Goal: Find contact information: Find contact information

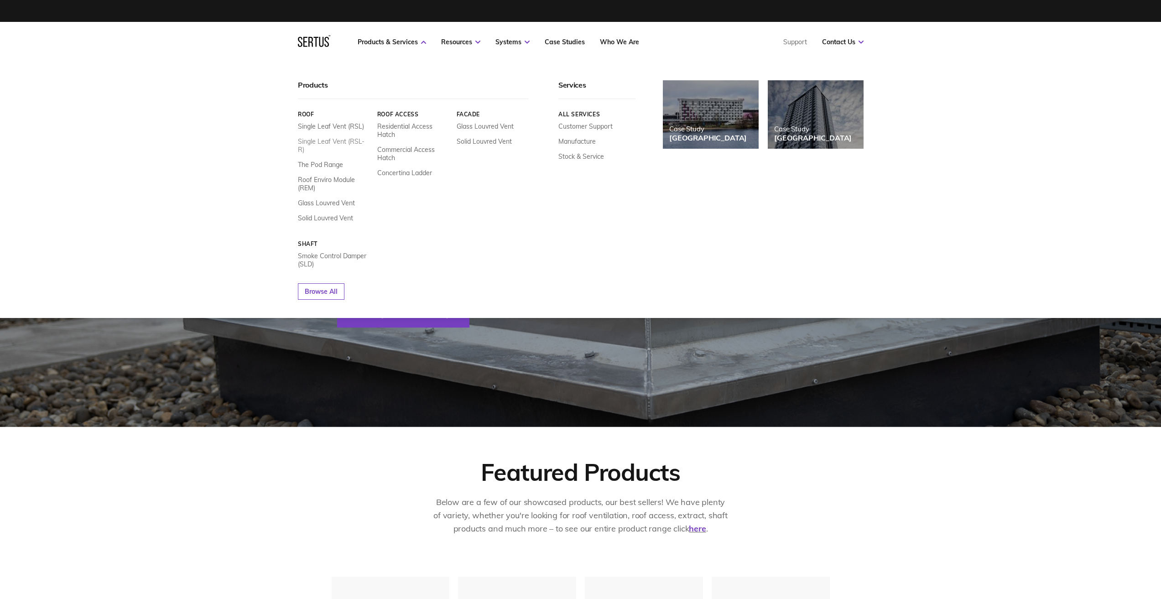
click at [333, 139] on link "Single Leaf Vent (RSL-R)" at bounding box center [334, 145] width 73 height 16
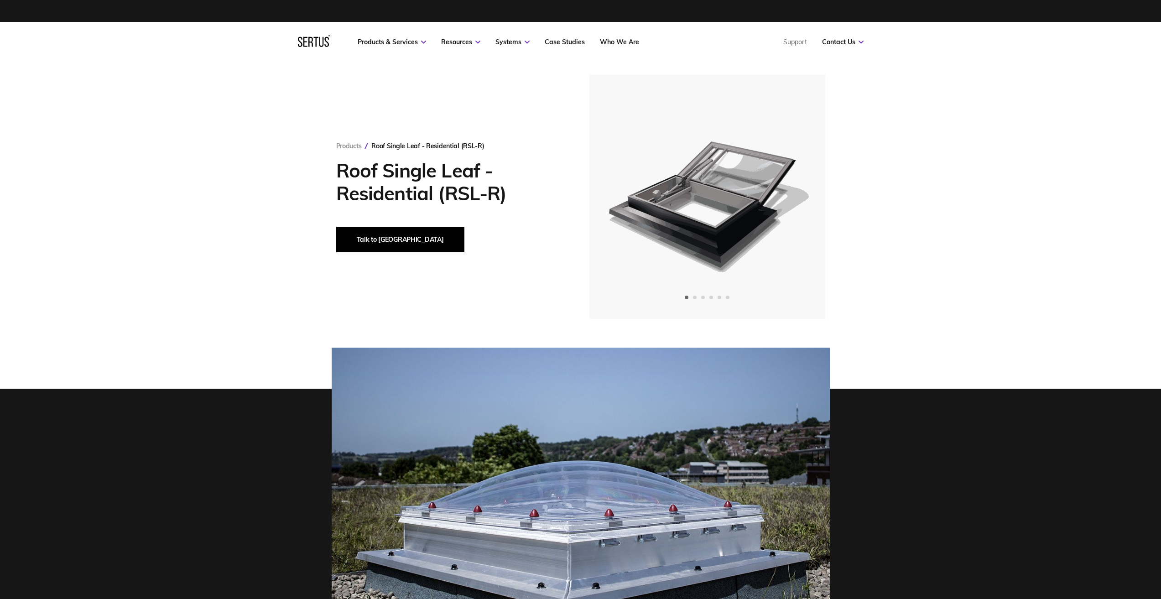
click at [381, 243] on button "Talk to [GEOGRAPHIC_DATA]" at bounding box center [400, 240] width 128 height 26
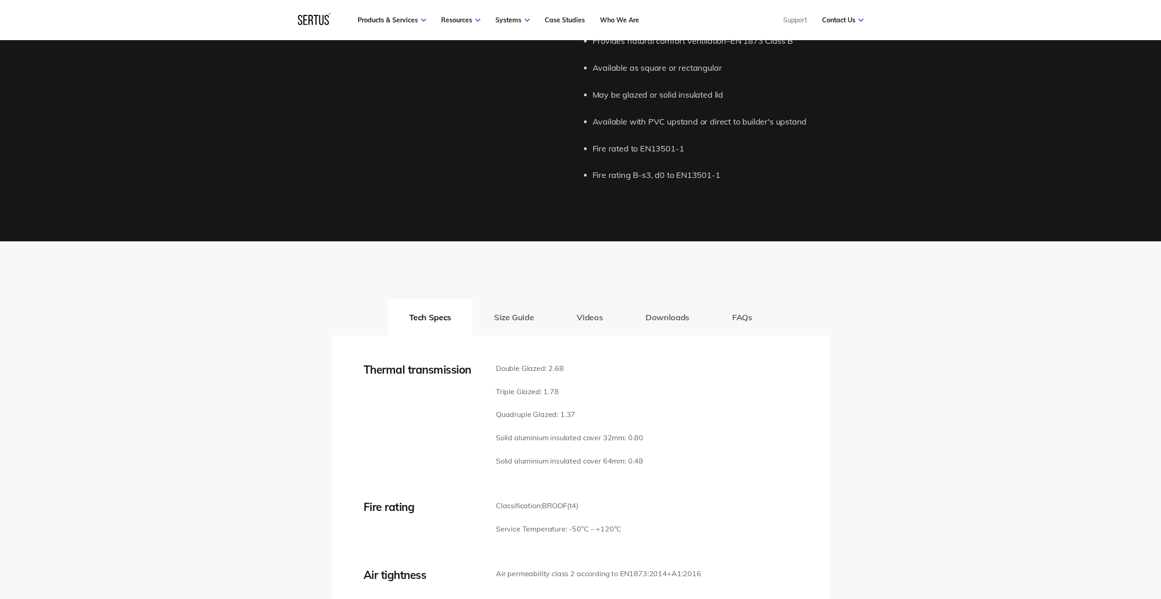
scroll to position [1094, 0]
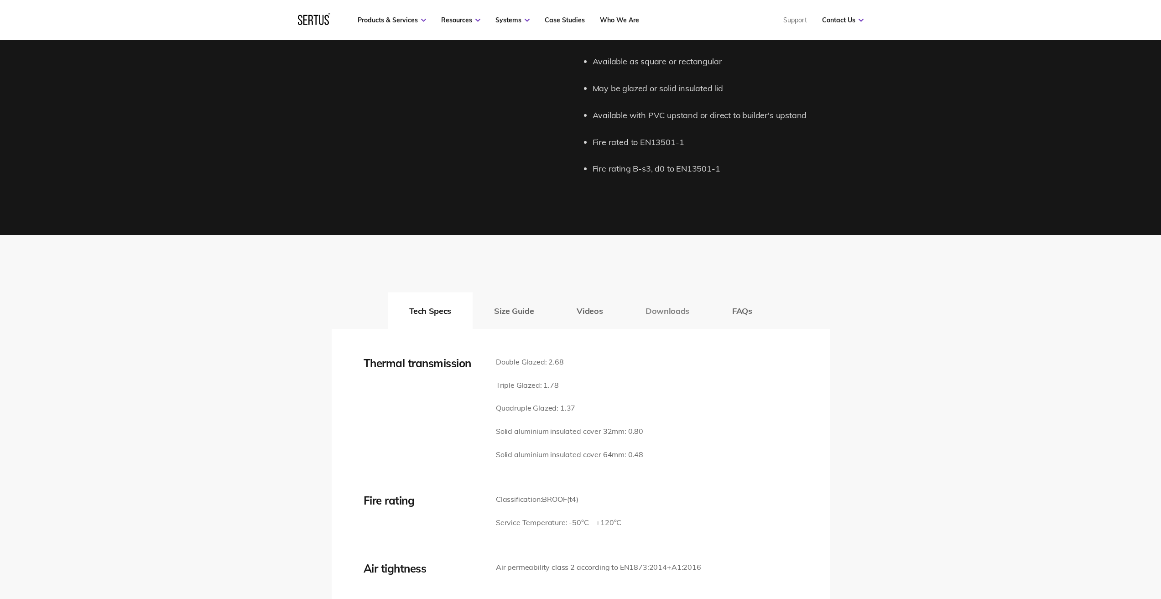
click at [663, 314] on button "Downloads" at bounding box center [667, 310] width 87 height 36
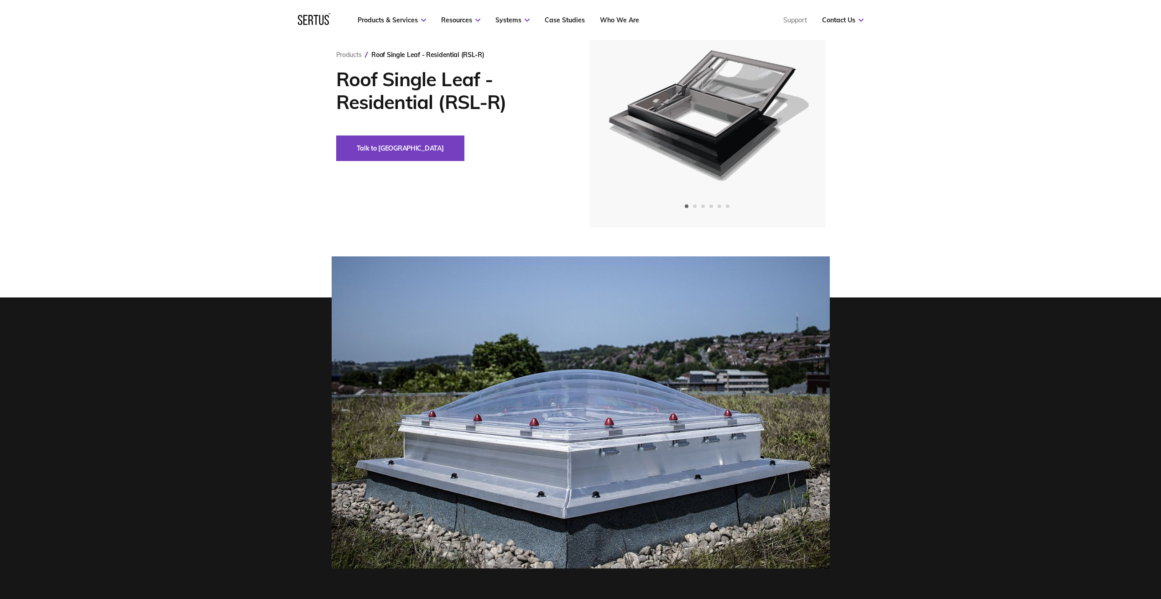
scroll to position [0, 0]
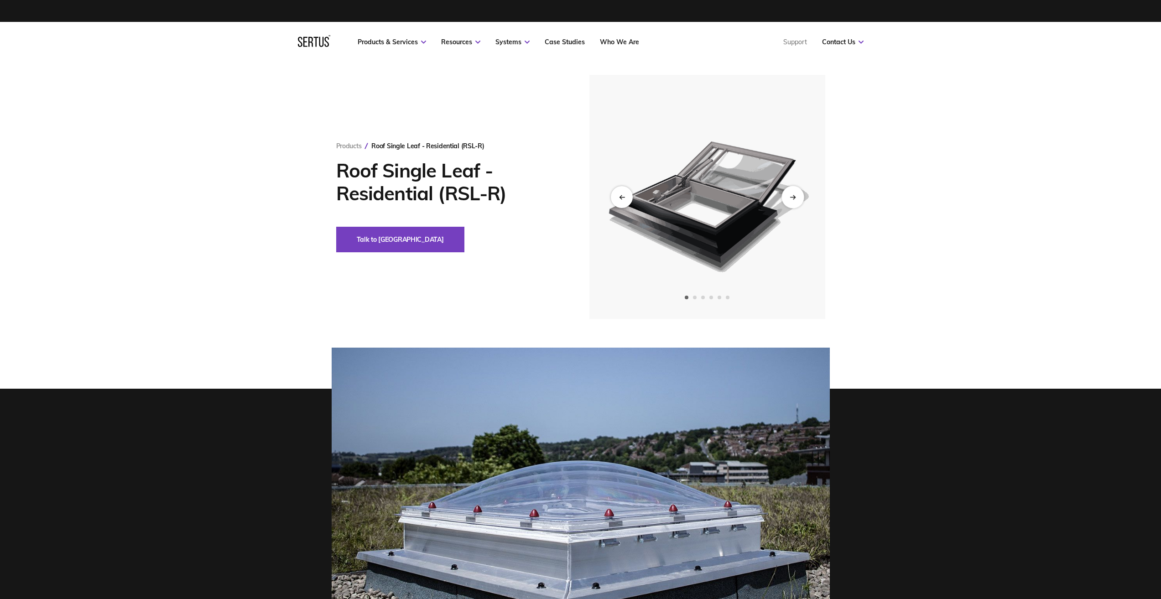
click at [793, 197] on icon "Next slide" at bounding box center [791, 197] width 5 height 0
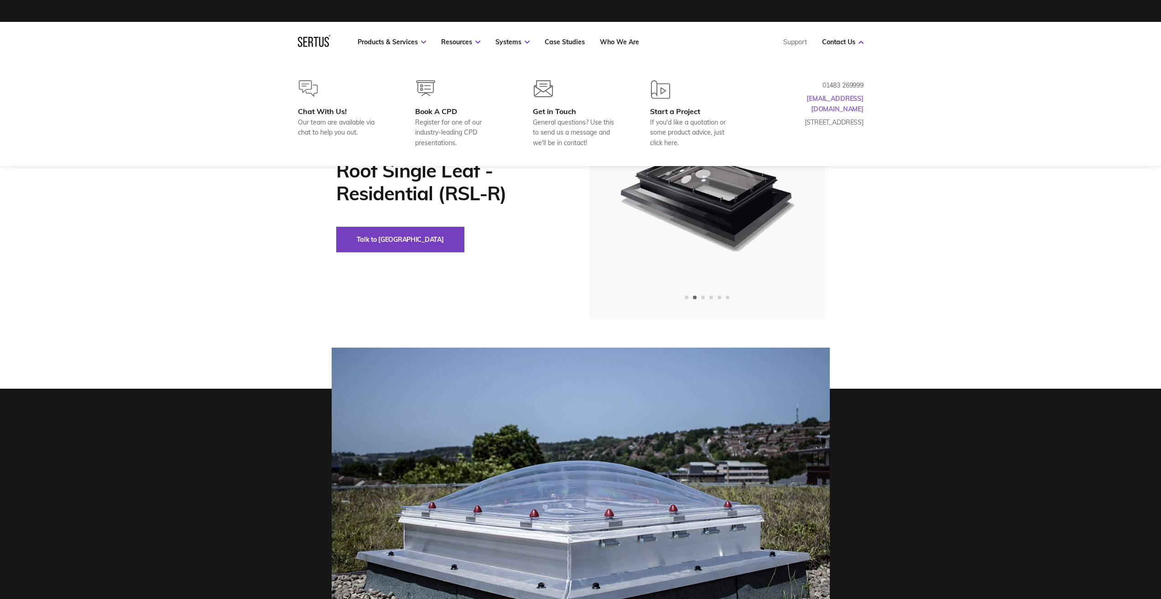
click at [856, 99] on link "[EMAIL_ADDRESS][DOMAIN_NAME]" at bounding box center [834, 103] width 57 height 18
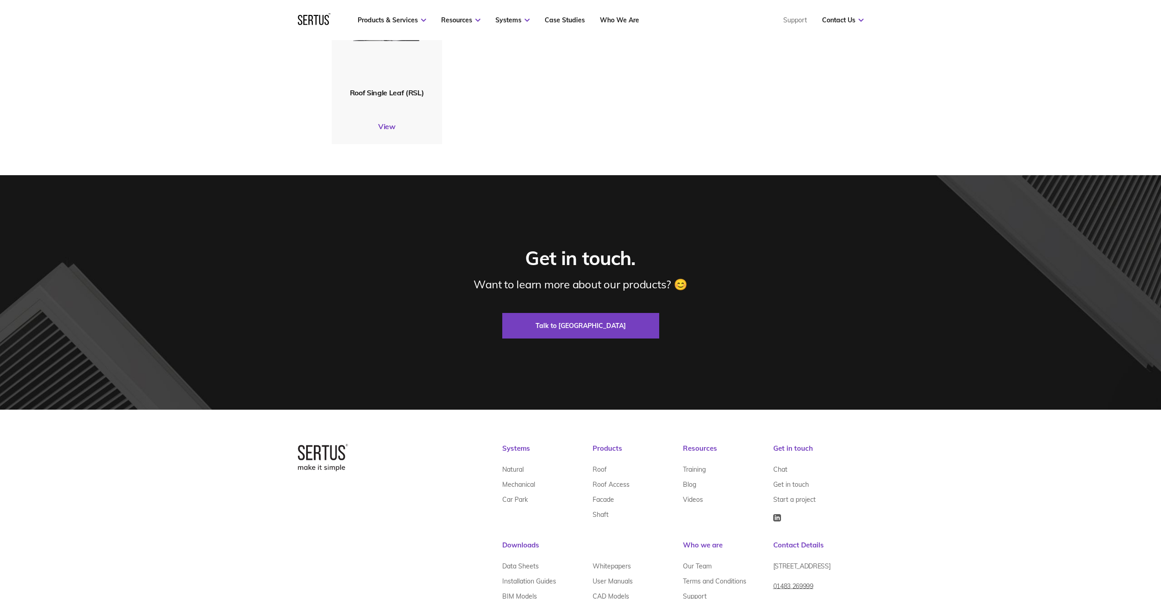
scroll to position [2935, 0]
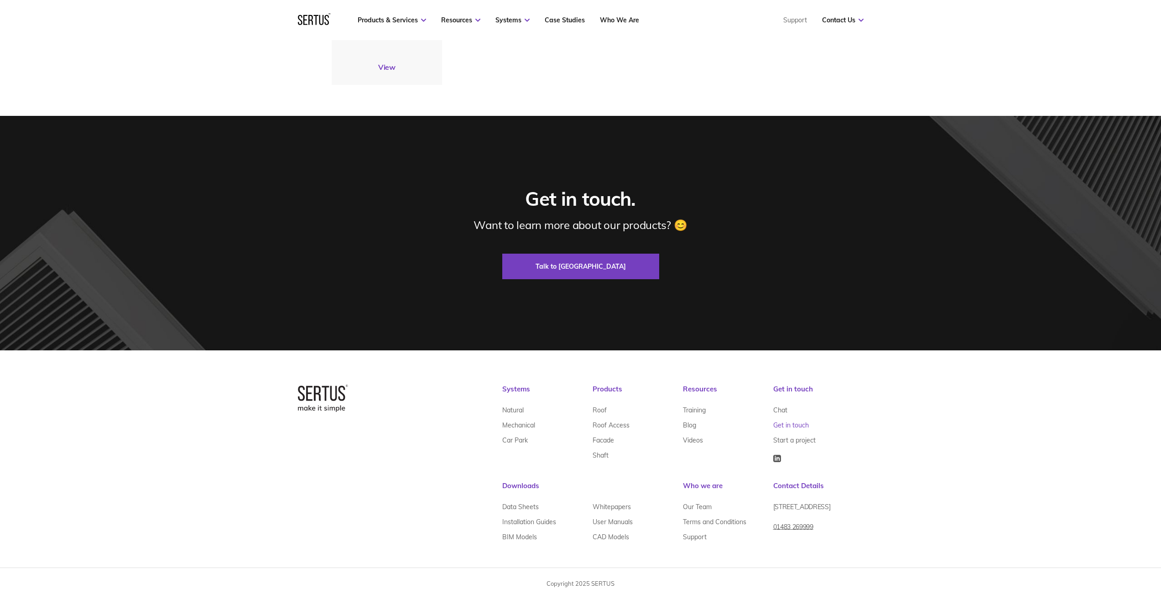
click at [804, 425] on link "Get in touch" at bounding box center [791, 425] width 36 height 15
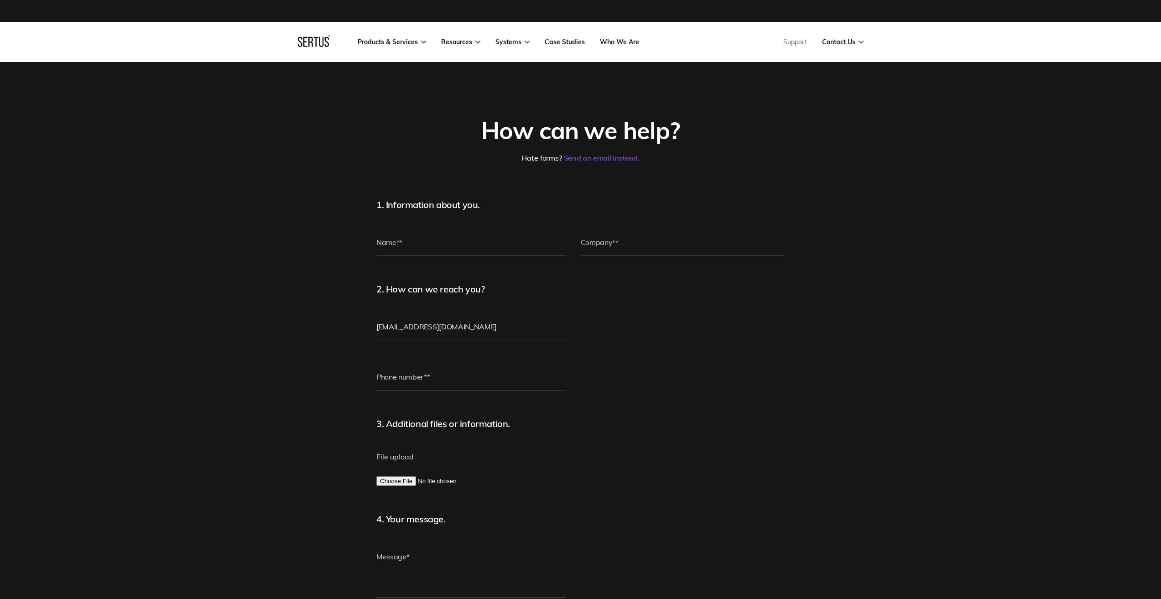
click at [780, 306] on form "1. Information about you. 2. How can we reach you? [EMAIL_ADDRESS][DOMAIN_NAME]…" at bounding box center [580, 443] width 408 height 488
